Goal: Information Seeking & Learning: Learn about a topic

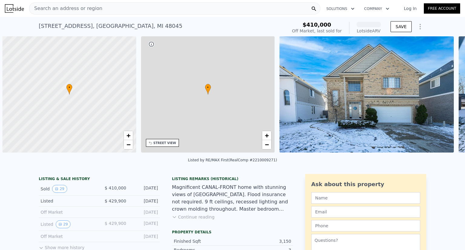
scroll to position [0, 2]
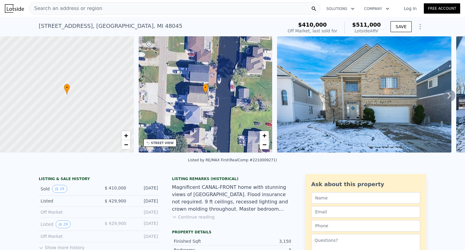
click at [202, 198] on div "Magnificent CANAL-FRONT home with stunning views of [GEOGRAPHIC_DATA]. Flood in…" at bounding box center [232, 198] width 121 height 29
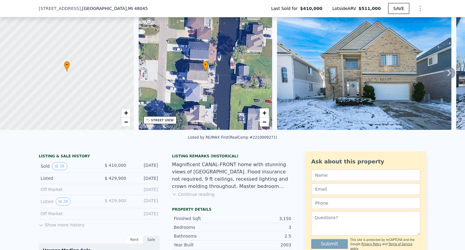
scroll to position [82, 0]
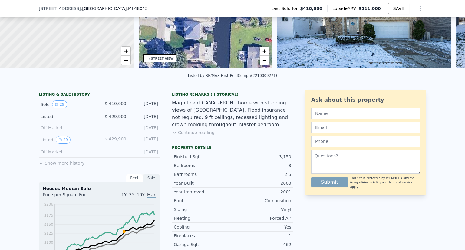
click at [196, 141] on div "Listing Remarks (Historical) Magnificent CANAL-FRONT home with stunning views o…" at bounding box center [232, 117] width 121 height 51
click at [202, 136] on button "Continue reading" at bounding box center [193, 133] width 43 height 6
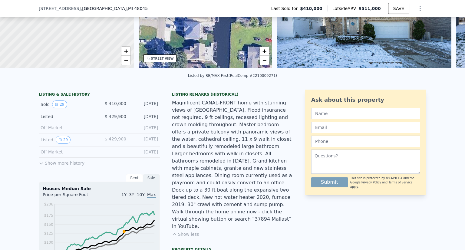
click at [202, 137] on div "Magnificent CANAL-FRONT home with stunning views of [GEOGRAPHIC_DATA]. Flood in…" at bounding box center [232, 164] width 121 height 131
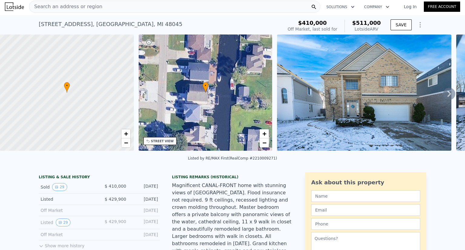
scroll to position [0, 0]
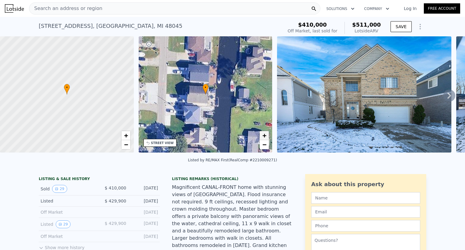
click at [268, 140] on link "+" at bounding box center [264, 135] width 9 height 9
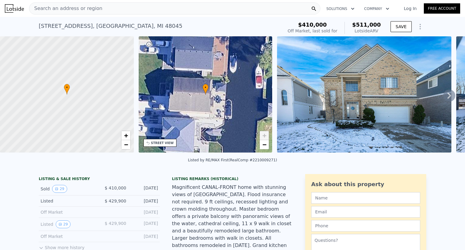
click at [268, 140] on link "+" at bounding box center [264, 135] width 9 height 9
drag, startPoint x: 240, startPoint y: 118, endPoint x: 240, endPoint y: 75, distance: 43.0
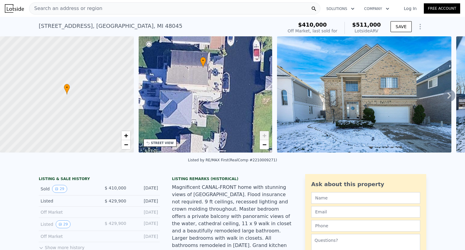
drag, startPoint x: 240, startPoint y: 75, endPoint x: 230, endPoint y: 54, distance: 22.7
click at [230, 54] on div "• + −" at bounding box center [206, 94] width 134 height 116
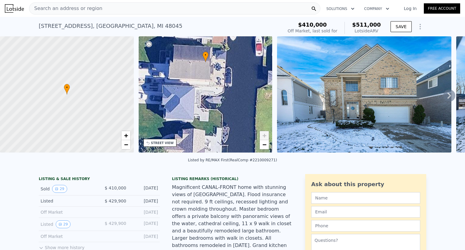
drag, startPoint x: 212, startPoint y: 95, endPoint x: 235, endPoint y: 46, distance: 54.2
click at [235, 46] on div "• + −" at bounding box center [206, 94] width 134 height 116
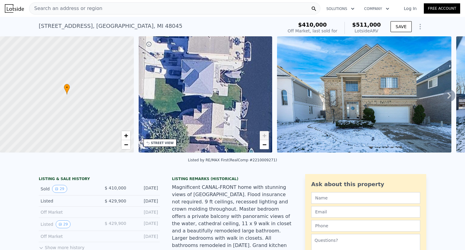
drag, startPoint x: 232, startPoint y: 89, endPoint x: 230, endPoint y: 107, distance: 18.2
click at [230, 107] on div "• + −" at bounding box center [206, 94] width 134 height 116
click at [69, 22] on div "[STREET_ADDRESS]" at bounding box center [111, 26] width 144 height 8
click at [70, 24] on div "[STREET_ADDRESS]" at bounding box center [111, 26] width 144 height 8
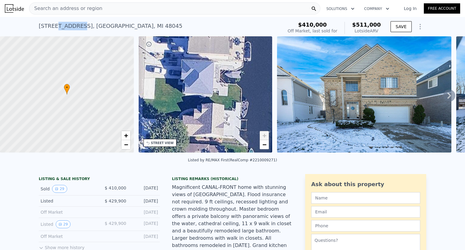
click at [70, 24] on div "[STREET_ADDRESS]" at bounding box center [111, 26] width 144 height 8
click at [80, 11] on span "Search an address or region" at bounding box center [65, 8] width 73 height 7
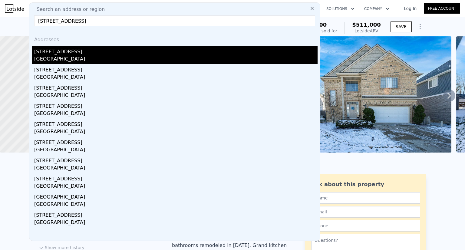
type input "[STREET_ADDRESS]"
click at [62, 53] on div "[STREET_ADDRESS]" at bounding box center [175, 51] width 283 height 10
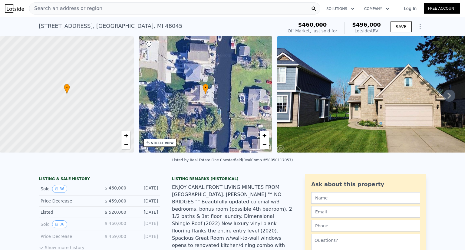
click at [438, 101] on img at bounding box center [380, 94] width 207 height 116
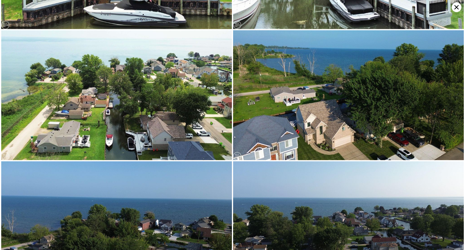
scroll to position [2632, 0]
